Goal: Task Accomplishment & Management: Use online tool/utility

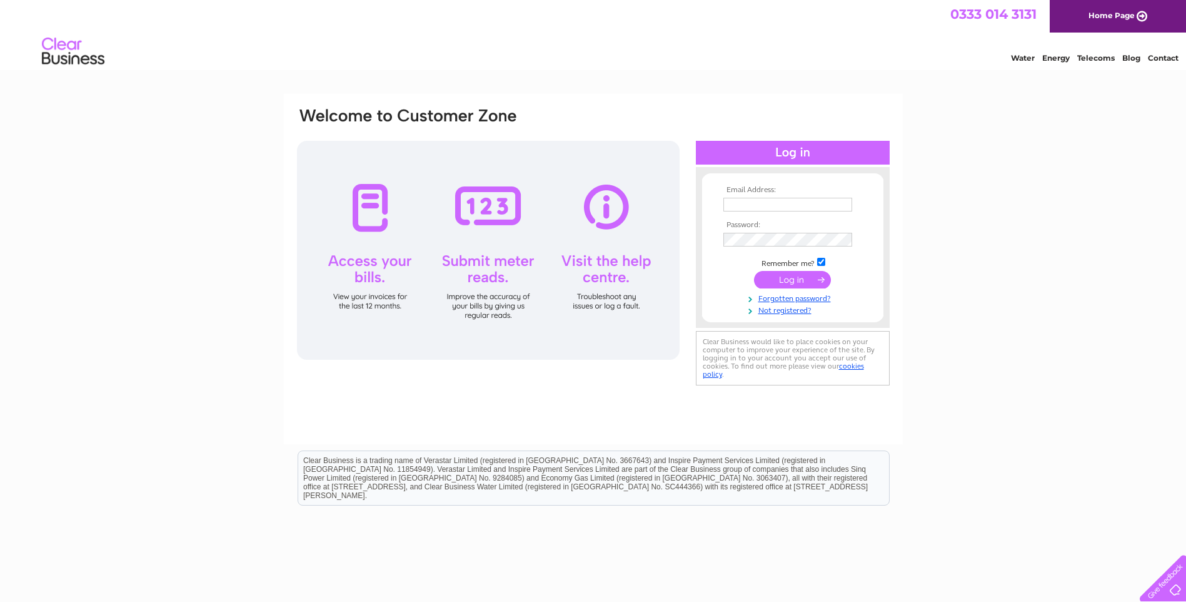
type input "[EMAIL_ADDRESS][DOMAIN_NAME]"
click at [787, 281] on input "submit" at bounding box center [792, 280] width 77 height 18
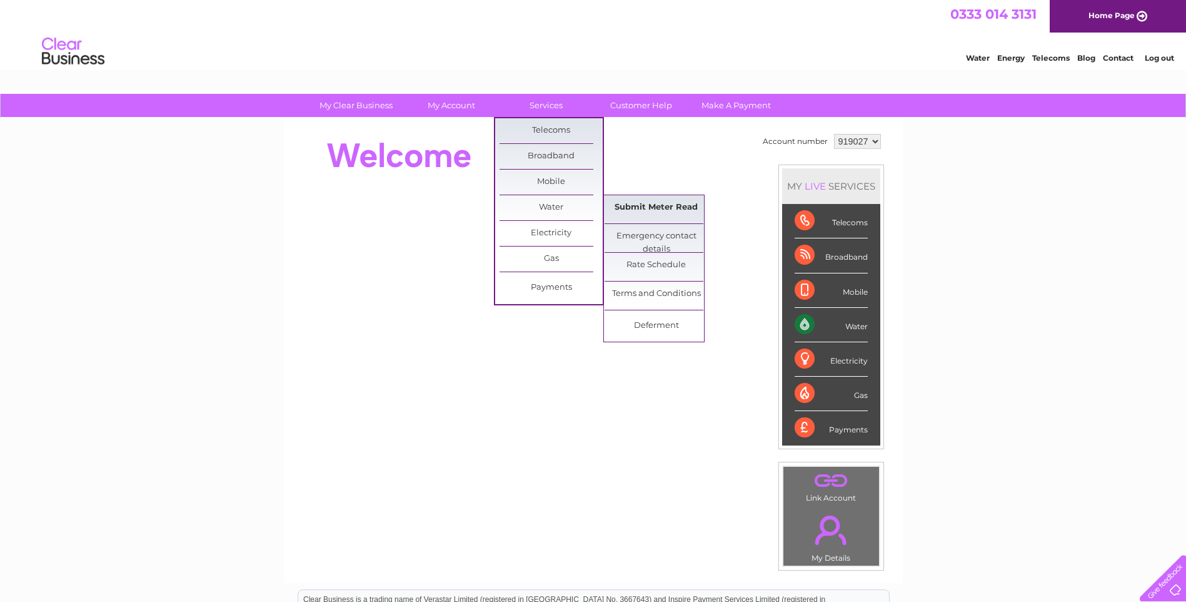
click at [650, 206] on link "Submit Meter Read" at bounding box center [656, 207] width 103 height 25
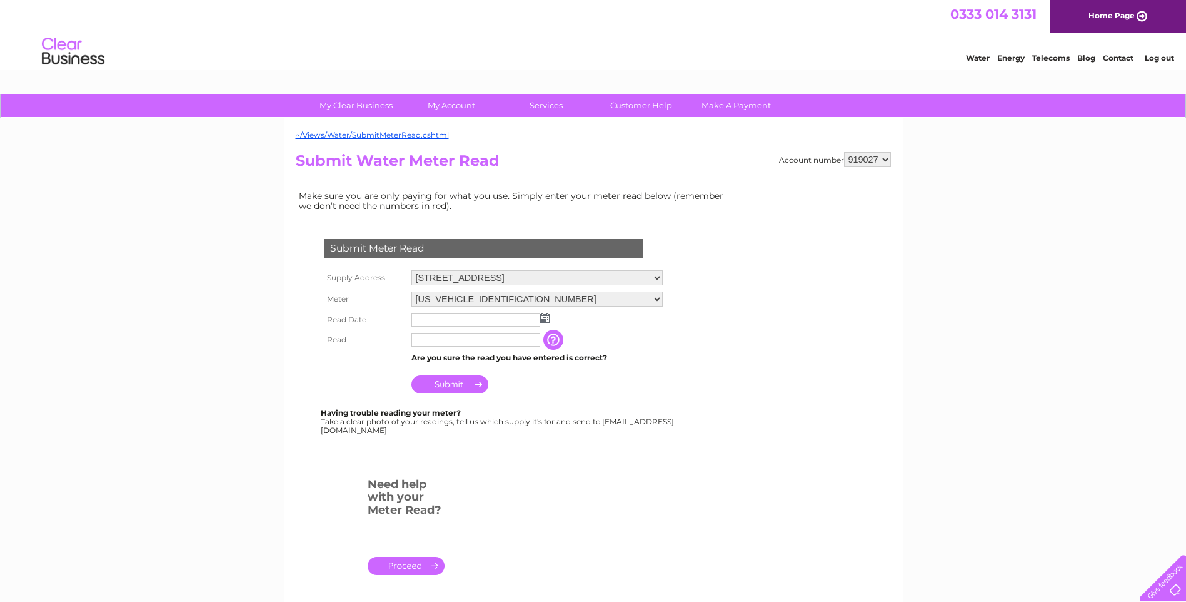
click at [542, 321] on img at bounding box center [544, 318] width 9 height 10
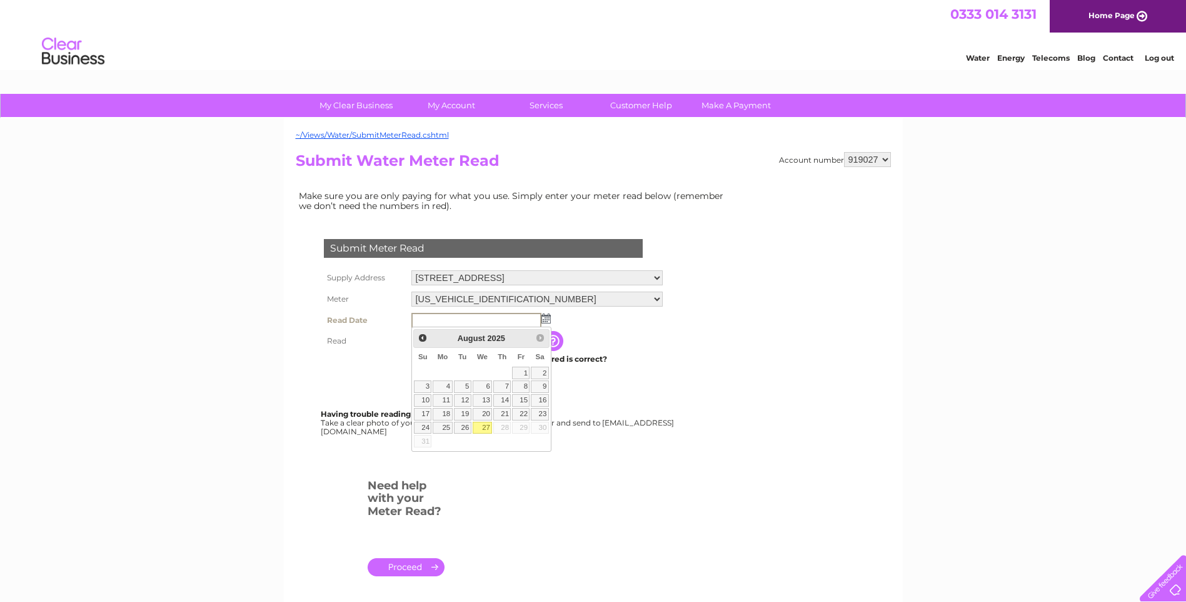
click at [485, 428] on link "27" at bounding box center [483, 427] width 20 height 13
type input "2025/08/27"
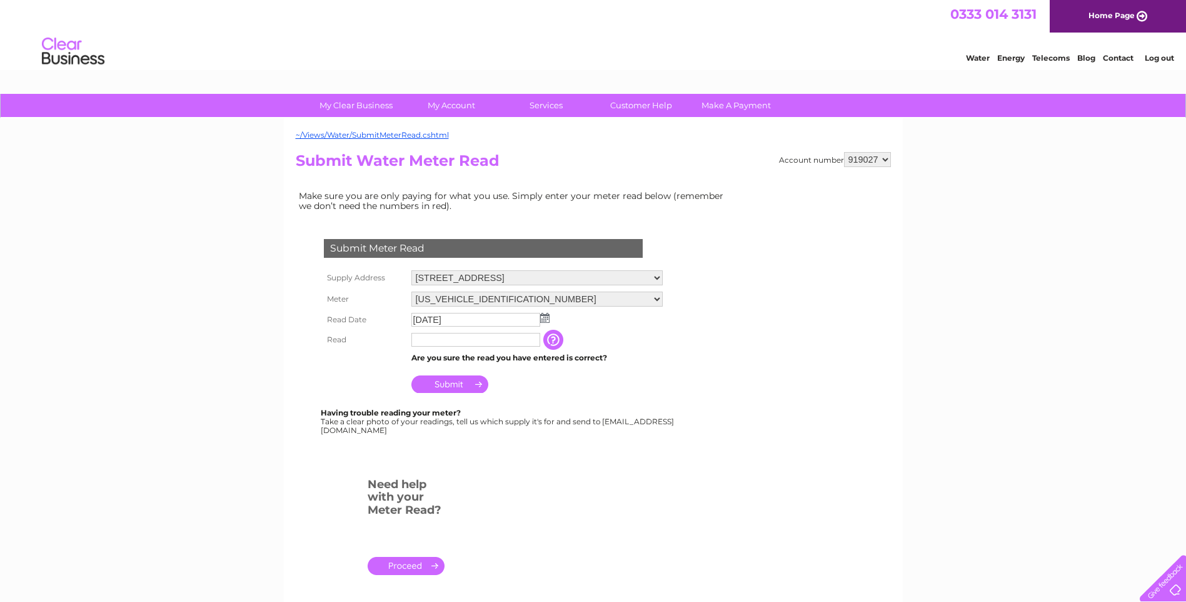
click at [439, 343] on input "text" at bounding box center [475, 340] width 129 height 14
type input "00125"
click at [468, 386] on input "Submit" at bounding box center [449, 385] width 77 height 18
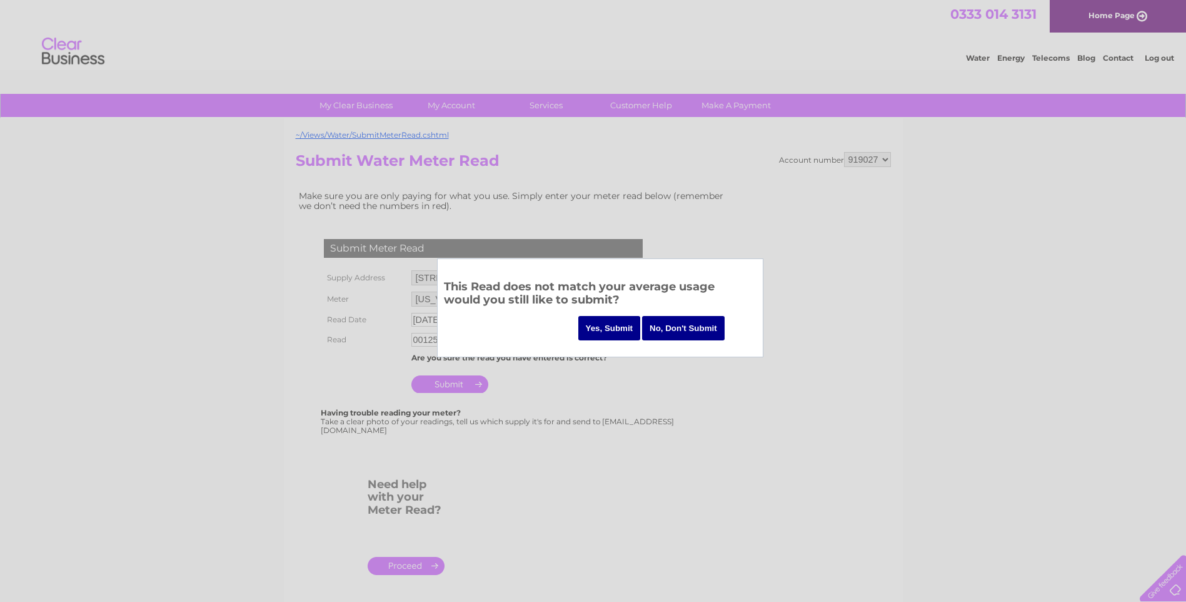
click at [603, 323] on input "Yes, Submit" at bounding box center [609, 328] width 63 height 24
